Goal: Navigation & Orientation: Go to known website

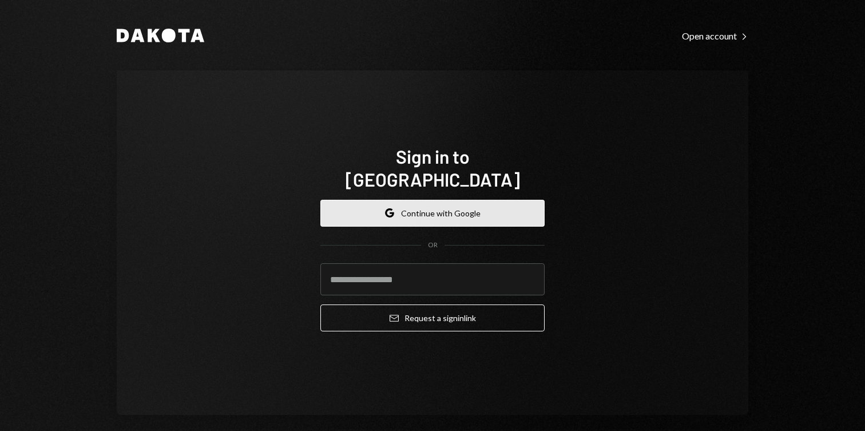
click at [412, 202] on button "Google Continue with Google" at bounding box center [432, 213] width 224 height 27
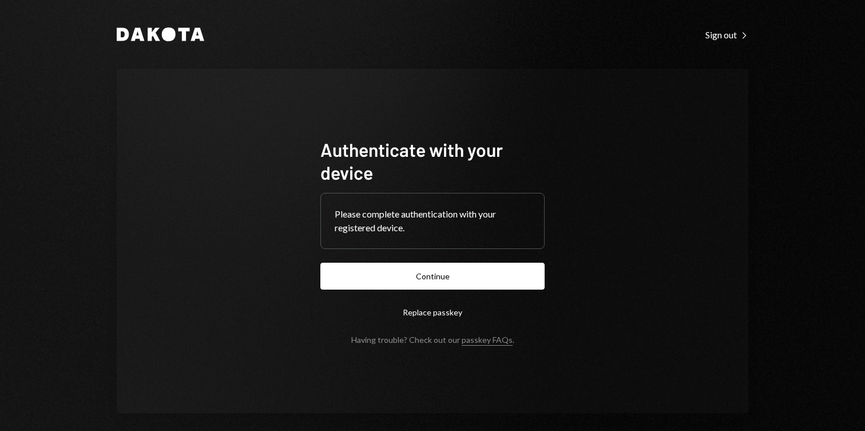
click at [462, 277] on button "Continue" at bounding box center [432, 276] width 224 height 27
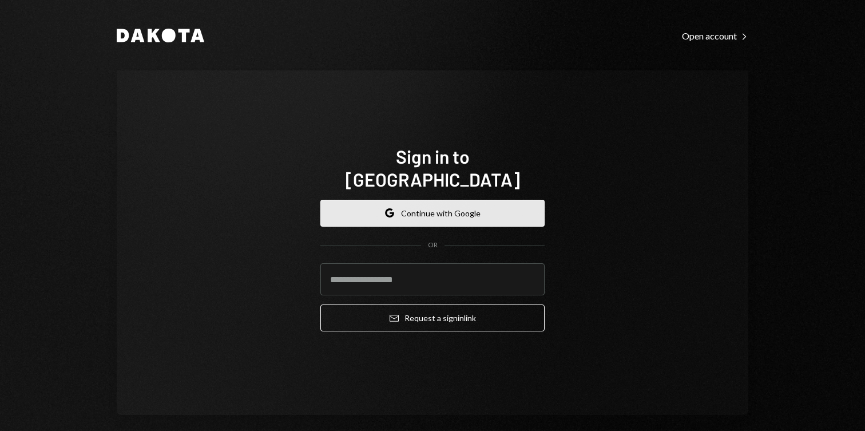
click at [401, 207] on button "Google Continue with Google" at bounding box center [432, 213] width 224 height 27
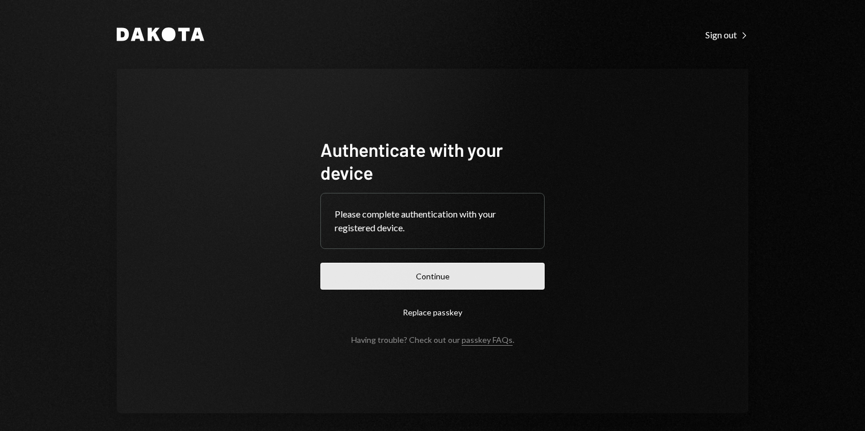
click at [405, 279] on button "Continue" at bounding box center [432, 276] width 224 height 27
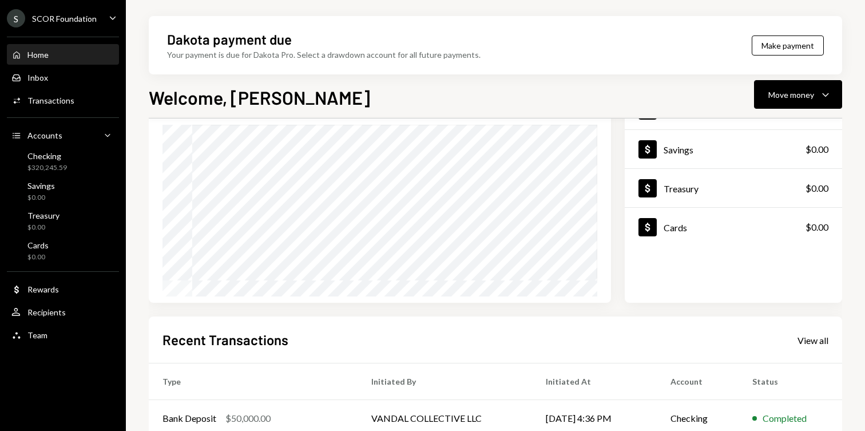
scroll to position [259, 0]
